Goal: Navigation & Orientation: Find specific page/section

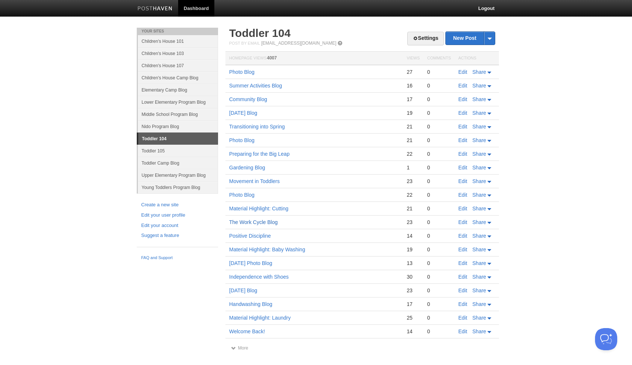
click at [274, 221] on link "The Work Cycle Blog" at bounding box center [253, 222] width 48 height 6
click at [173, 151] on link "Toddler 105" at bounding box center [178, 151] width 80 height 12
click at [172, 155] on link "Toddler 105" at bounding box center [178, 151] width 80 height 12
click at [172, 149] on link "Toddler 105" at bounding box center [178, 151] width 80 height 12
click at [177, 151] on link "Toddler 105" at bounding box center [178, 151] width 80 height 12
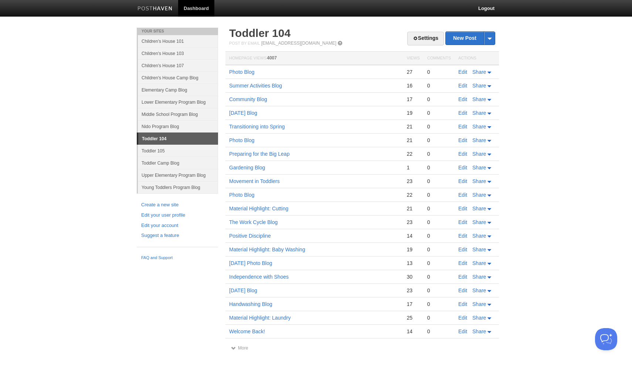
click at [177, 151] on link "Toddler 105" at bounding box center [178, 151] width 80 height 12
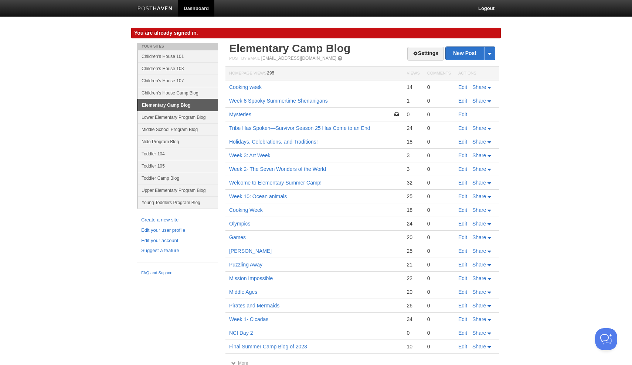
click at [172, 163] on link "Toddler 105" at bounding box center [178, 166] width 80 height 12
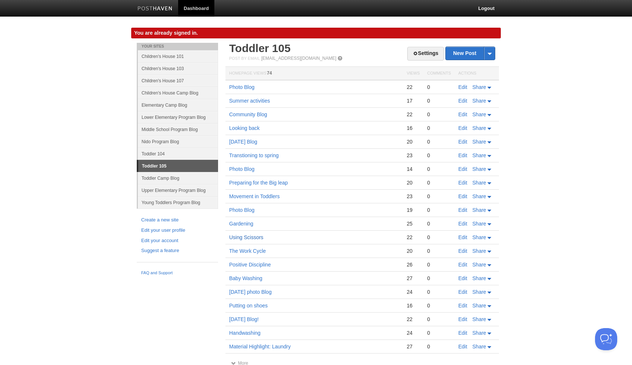
click at [259, 238] on link "Using Scissors" at bounding box center [246, 238] width 34 height 6
click at [257, 307] on link "Putting on shoes" at bounding box center [248, 306] width 38 height 6
click at [250, 266] on link "Positive Discipline" at bounding box center [250, 265] width 42 height 6
click at [247, 101] on link "Summer activities" at bounding box center [249, 101] width 41 height 6
